Goal: Navigation & Orientation: Understand site structure

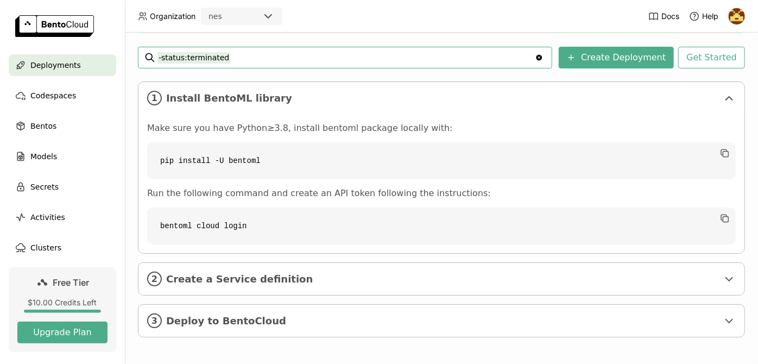
scroll to position [149, 0]
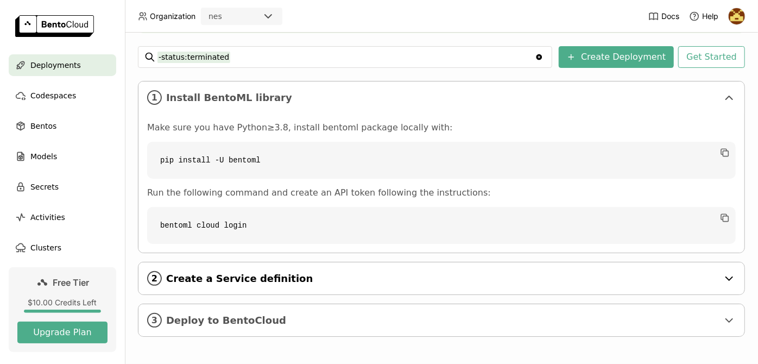
click at [584, 282] on span "Create a Service definition" at bounding box center [442, 279] width 552 height 12
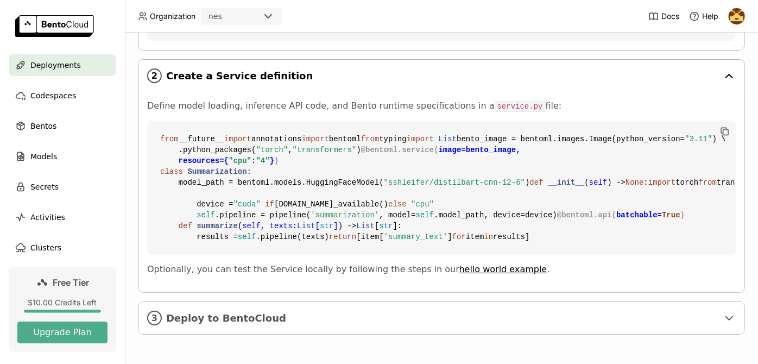
scroll to position [546, 0]
click at [576, 325] on div "3 Deploy to BentoCloud" at bounding box center [441, 318] width 606 height 32
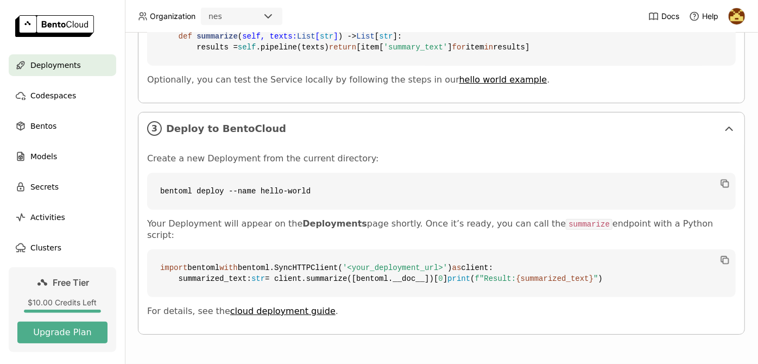
scroll to position [757, 0]
click at [42, 129] on span "Bentos" at bounding box center [43, 125] width 26 height 13
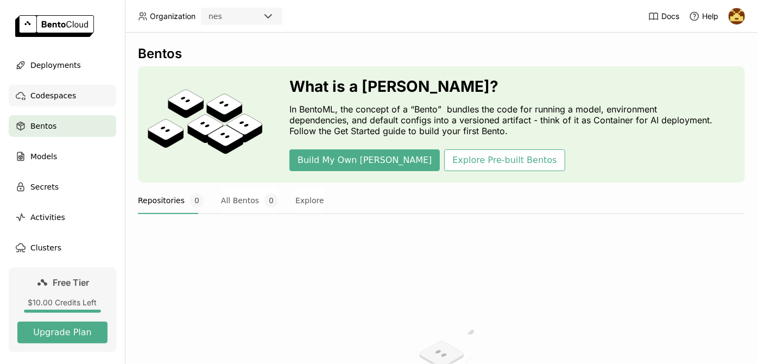
click at [58, 90] on span "Codespaces" at bounding box center [53, 95] width 46 height 13
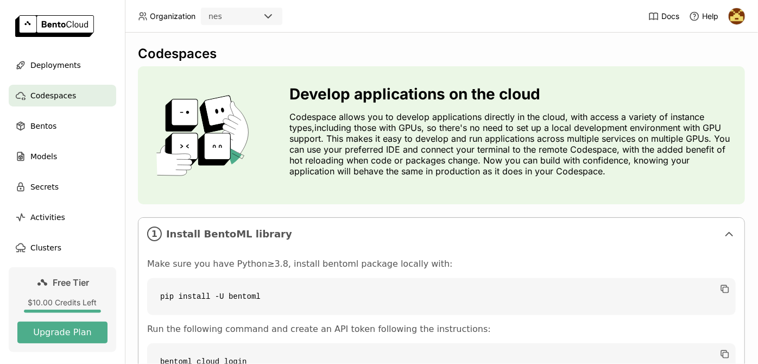
scroll to position [137, 0]
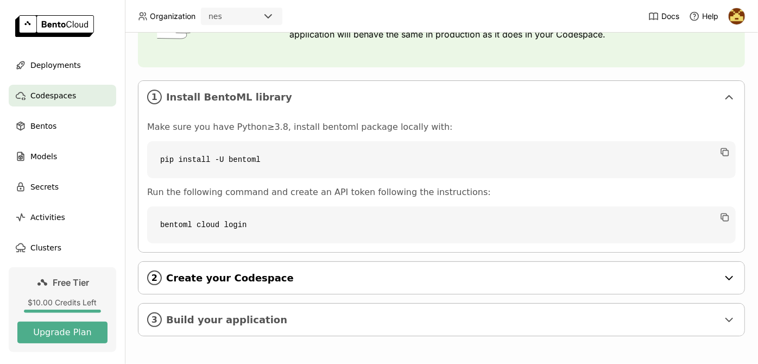
click at [185, 280] on span "Create your Codespace" at bounding box center [442, 278] width 552 height 12
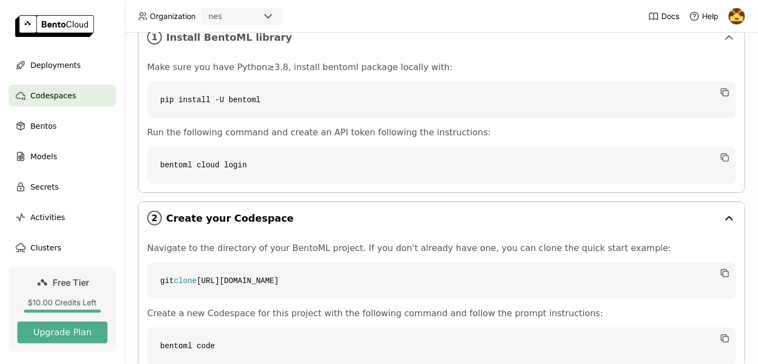
scroll to position [276, 0]
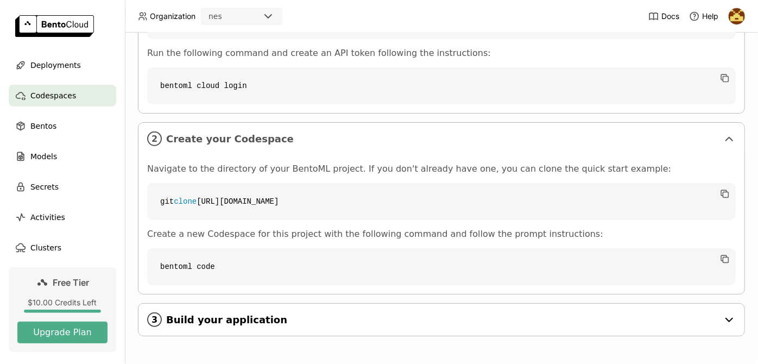
click at [192, 314] on span "Build your application" at bounding box center [442, 320] width 552 height 12
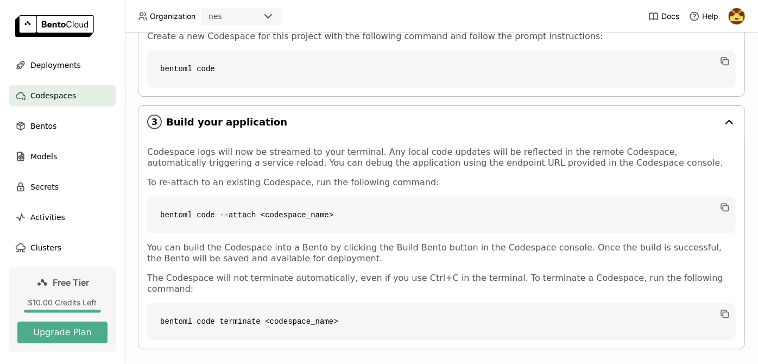
scroll to position [476, 0]
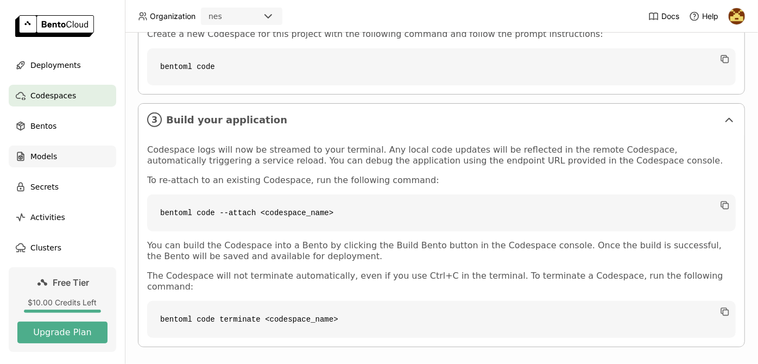
click at [62, 156] on div "Models" at bounding box center [63, 157] width 108 height 22
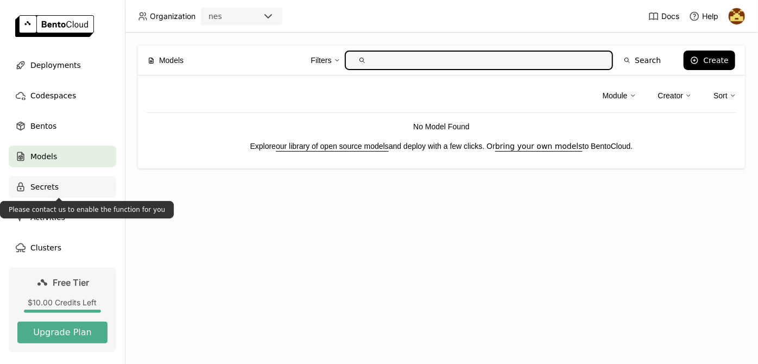
click at [56, 196] on div "Secrets" at bounding box center [63, 187] width 108 height 22
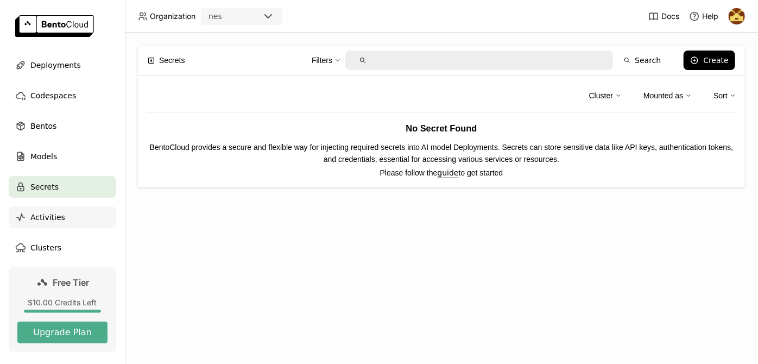
click at [51, 224] on div "Activities" at bounding box center [63, 217] width 108 height 22
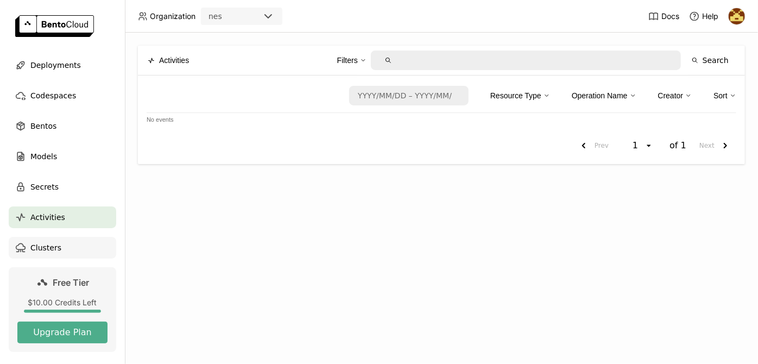
click at [51, 242] on span "Clusters" at bounding box center [45, 247] width 31 height 13
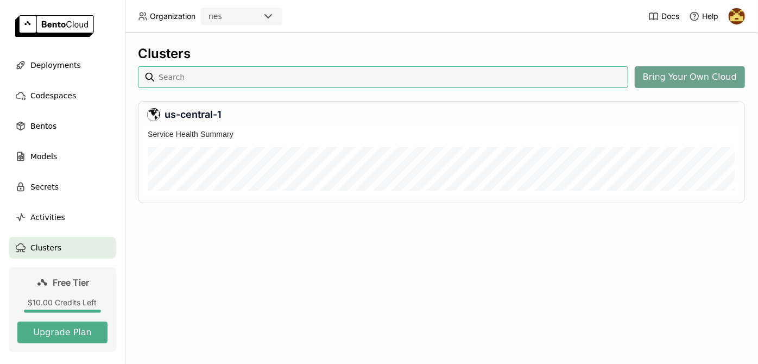
scroll to position [66, 592]
